Goal: Navigation & Orientation: Find specific page/section

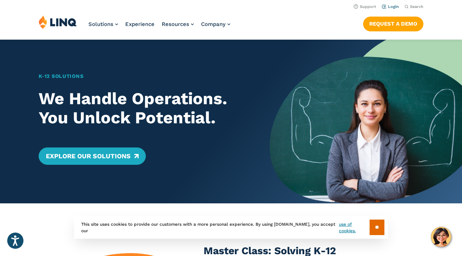
click at [393, 5] on link "Login" at bounding box center [390, 6] width 17 height 5
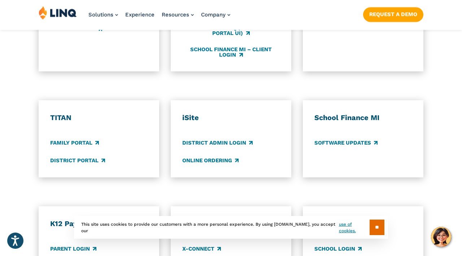
scroll to position [505, 0]
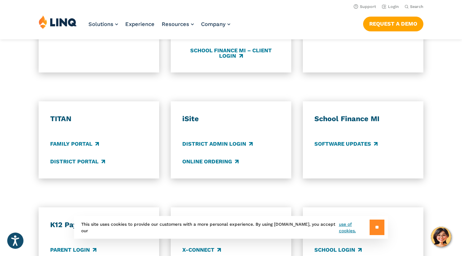
click at [380, 230] on input "**" at bounding box center [377, 228] width 15 height 16
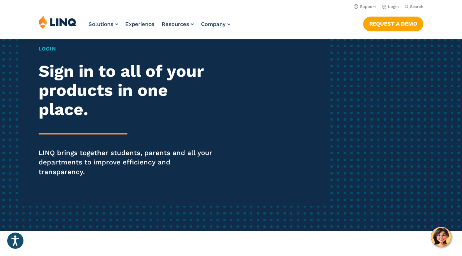
scroll to position [0, 0]
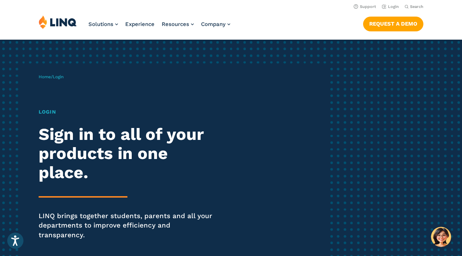
click at [42, 114] on h1 "Login" at bounding box center [128, 112] width 178 height 8
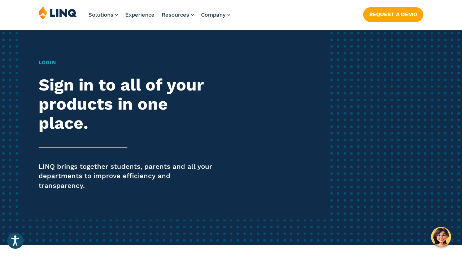
scroll to position [50, 0]
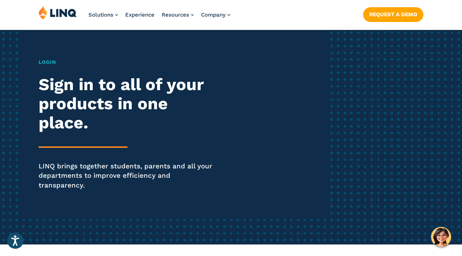
click at [82, 129] on h2 "Sign in to all of your products in one place." at bounding box center [128, 103] width 178 height 57
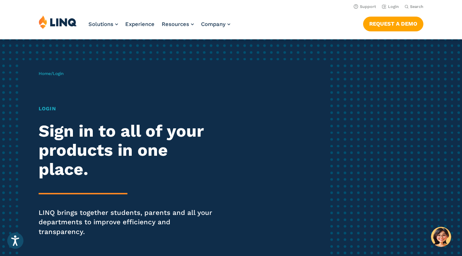
scroll to position [0, 0]
